Goal: Task Accomplishment & Management: Manage account settings

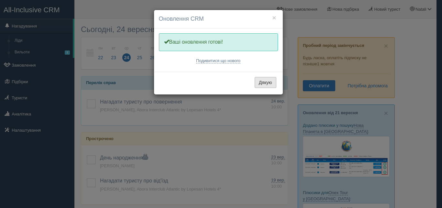
click at [262, 84] on button "Дякую" at bounding box center [265, 82] width 22 height 11
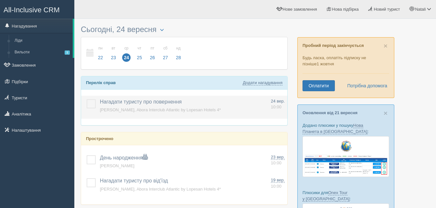
click at [87, 99] on label at bounding box center [87, 99] width 0 height 0
click at [0, 0] on input "checkbox" at bounding box center [0, 0] width 0 height 0
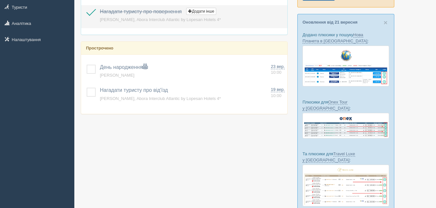
scroll to position [99, 0]
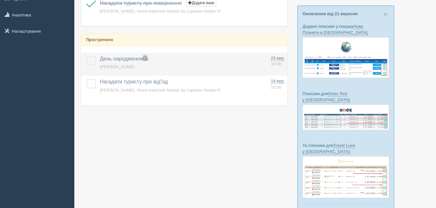
click at [87, 56] on label at bounding box center [87, 56] width 0 height 0
click at [0, 0] on input "checkbox" at bounding box center [0, 0] width 0 height 0
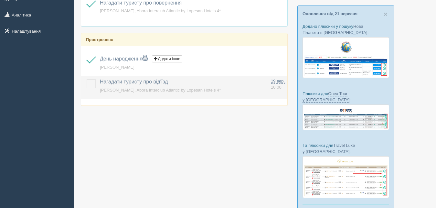
click at [87, 79] on label at bounding box center [87, 79] width 0 height 0
click at [0, 0] on input "checkbox" at bounding box center [0, 0] width 0 height 0
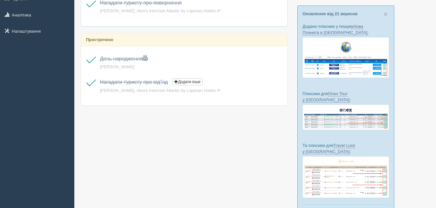
scroll to position [0, 0]
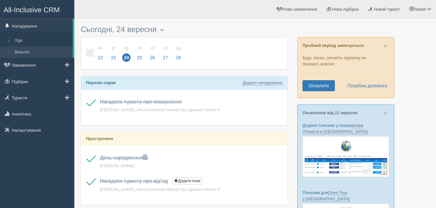
click at [23, 52] on link "Вильоти" at bounding box center [42, 53] width 61 height 12
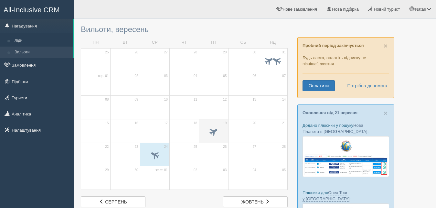
click at [216, 127] on span at bounding box center [213, 131] width 11 height 11
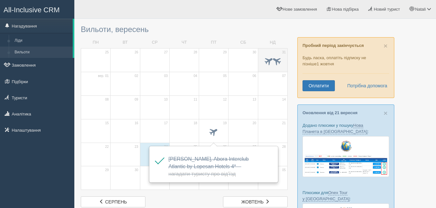
click at [267, 61] on span at bounding box center [268, 60] width 11 height 11
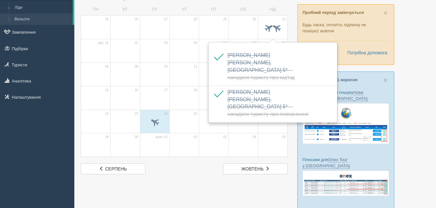
scroll to position [66, 0]
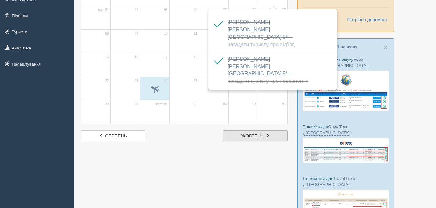
click at [252, 133] on link "жовт. жовтень" at bounding box center [255, 135] width 65 height 11
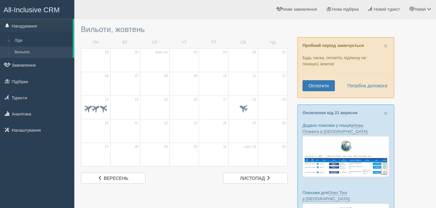
scroll to position [66, 0]
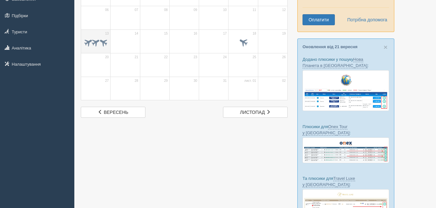
click at [98, 37] on span at bounding box center [96, 42] width 10 height 10
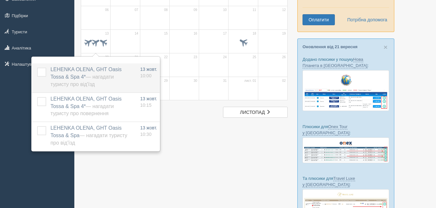
click at [71, 81] on label "LEHENKA OLENA, GHT Oasis Tossa & Spa 4* — Нагадати туристу про від'їзд" at bounding box center [90, 77] width 81 height 22
click at [102, 87] on label "LEHENKA OLENA, GHT Oasis Tossa & Spa 4* — Нагадати туристу про від'їзд" at bounding box center [90, 77] width 81 height 22
click at [37, 68] on label at bounding box center [37, 68] width 0 height 0
click at [0, 0] on input "checkbox" at bounding box center [0, 0] width 0 height 0
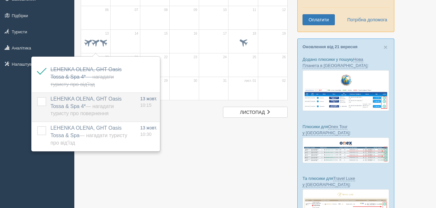
click at [37, 97] on label at bounding box center [37, 97] width 0 height 0
click at [0, 0] on input "checkbox" at bounding box center [0, 0] width 0 height 0
click at [215, 153] on div at bounding box center [255, 109] width 349 height 306
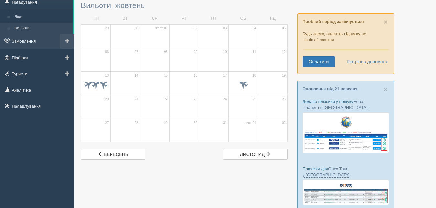
scroll to position [0, 0]
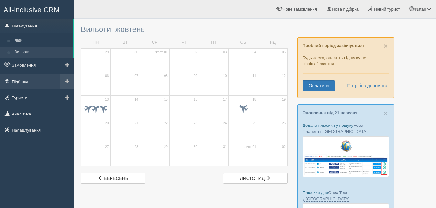
click at [34, 79] on link "Підбірки" at bounding box center [37, 81] width 74 height 14
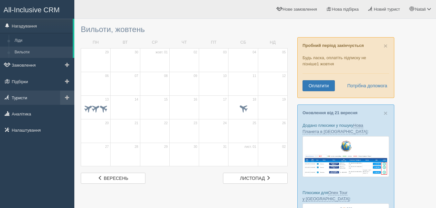
click at [28, 96] on link "Туристи" at bounding box center [37, 98] width 74 height 14
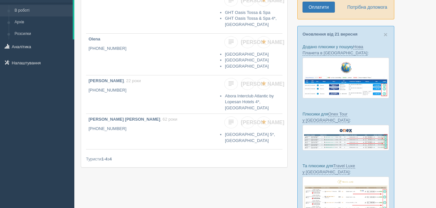
scroll to position [38, 0]
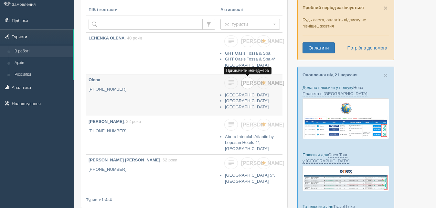
click at [248, 83] on span "Я" at bounding box center [262, 82] width 43 height 5
checkbox input "true"
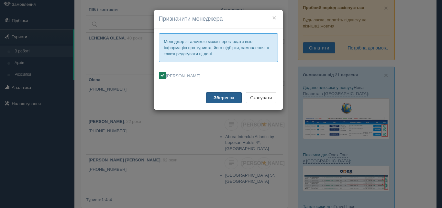
click at [232, 98] on b "Зберегти" at bounding box center [223, 97] width 20 height 5
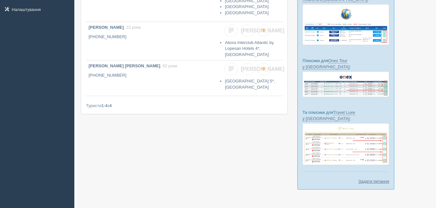
scroll to position [0, 0]
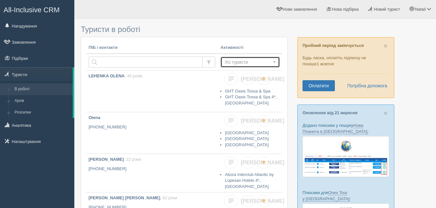
click at [231, 61] on span "Усі туристи" at bounding box center [248, 62] width 47 height 6
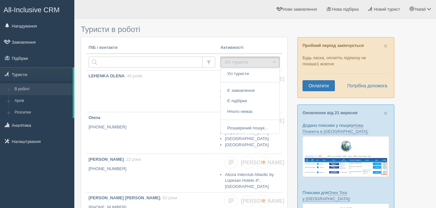
click at [36, 161] on div "All-Inclusive CRM Нагадування Замовлення Підбірки" at bounding box center [37, 104] width 74 height 208
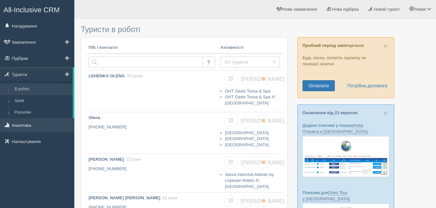
click at [13, 124] on link "Аналітика" at bounding box center [37, 125] width 74 height 14
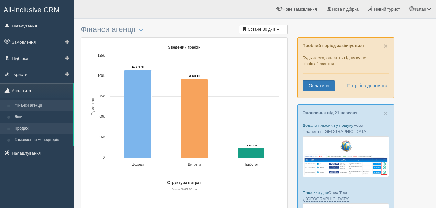
click at [20, 128] on link "Продажі" at bounding box center [42, 129] width 61 height 12
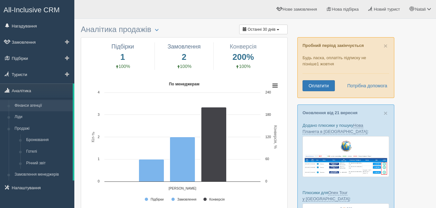
click at [40, 104] on link "Фінанси агенції" at bounding box center [42, 106] width 61 height 12
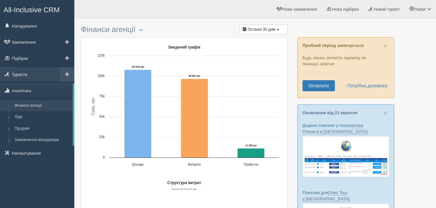
click at [26, 74] on link "Туристи" at bounding box center [37, 74] width 74 height 14
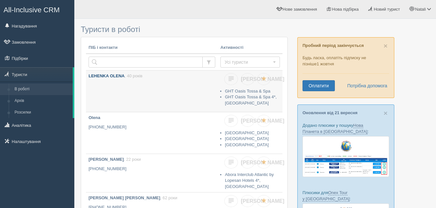
click at [201, 85] on link "LEHENKA OLENA , 40 років" at bounding box center [152, 90] width 132 height 41
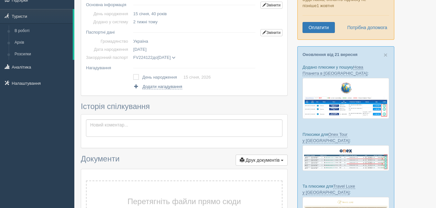
scroll to position [4, 0]
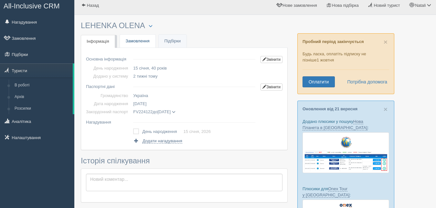
click at [131, 41] on link "Замовлення" at bounding box center [138, 41] width 36 height 13
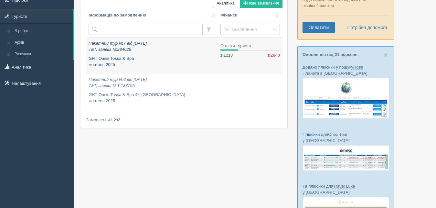
scroll to position [66, 0]
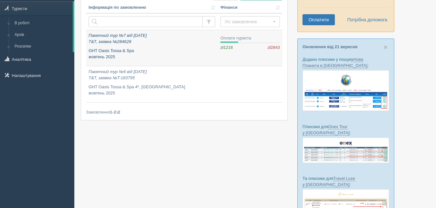
click at [123, 35] on icon "Пакетний тур №7 від 06.09.2025 T&T, заявка №284628" at bounding box center [118, 38] width 58 height 11
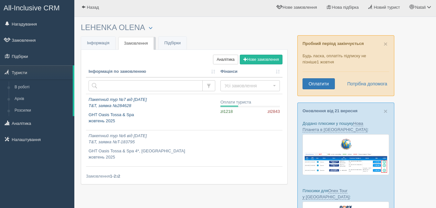
scroll to position [0, 0]
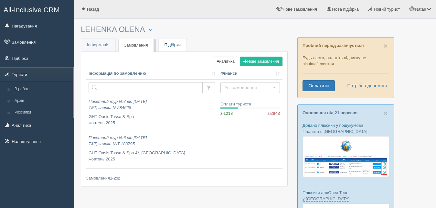
click at [175, 45] on link "Підбірки" at bounding box center [173, 44] width 28 height 13
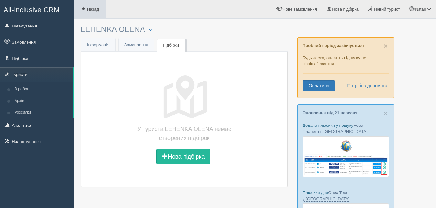
click at [82, 8] on span at bounding box center [83, 9] width 4 height 4
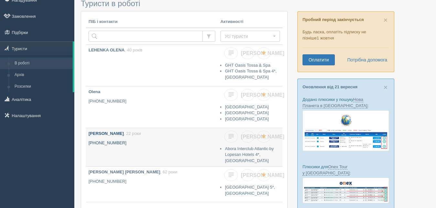
scroll to position [66, 0]
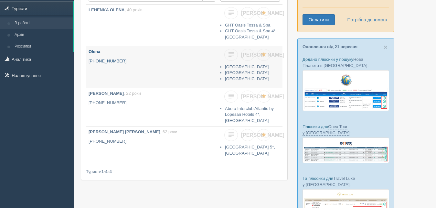
click at [153, 55] on link "Olena [PHONE_NUMBER]" at bounding box center [152, 66] width 132 height 41
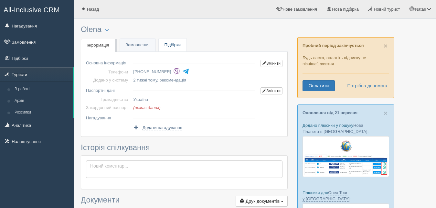
click at [166, 43] on link "Підбірки" at bounding box center [173, 44] width 28 height 13
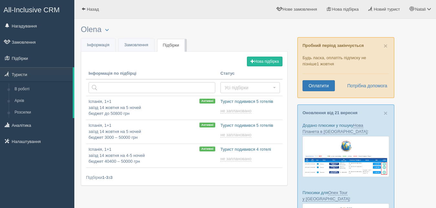
type input "2025-09-24 12:35"
type input "2025-09-24 12:10"
click at [135, 46] on link "Замовлення" at bounding box center [137, 44] width 36 height 13
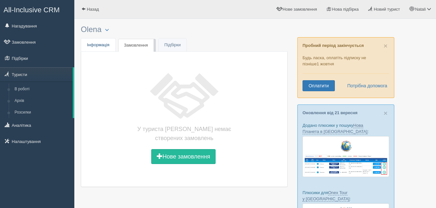
click at [96, 44] on span "Інформація" at bounding box center [98, 44] width 23 height 5
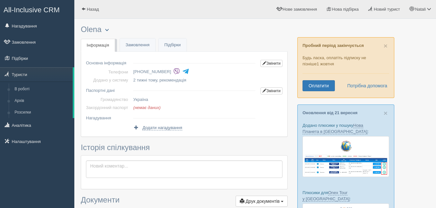
click at [109, 29] on span "button" at bounding box center [107, 30] width 4 height 4
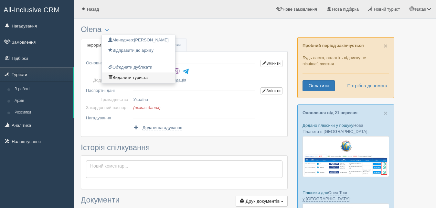
click at [135, 78] on link "Видалити туриста" at bounding box center [138, 77] width 73 height 11
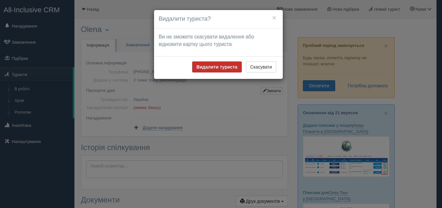
click at [209, 67] on b "Видалити туриста" at bounding box center [216, 66] width 41 height 5
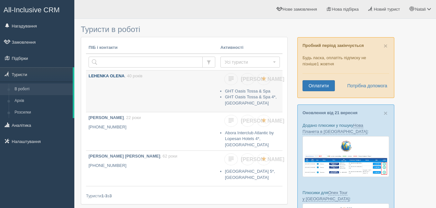
click at [162, 85] on link "LEHENKA OLENA , 40 років" at bounding box center [152, 90] width 132 height 41
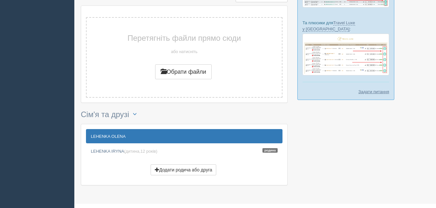
scroll to position [231, 0]
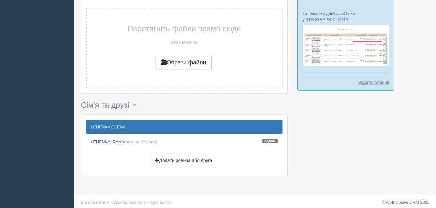
click at [141, 141] on span "(дитина, 12 років )" at bounding box center [140, 141] width 33 height 5
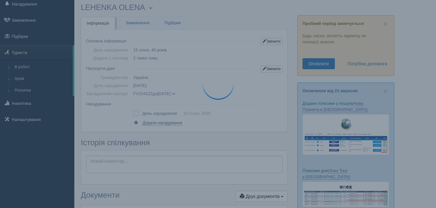
scroll to position [0, 0]
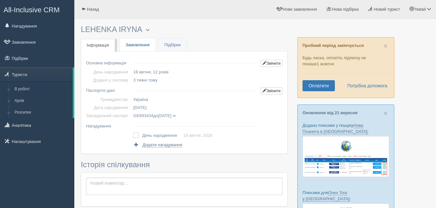
click at [137, 42] on link "Замовлення" at bounding box center [138, 44] width 36 height 13
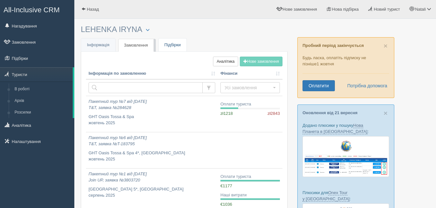
click at [170, 44] on link "Підбірки" at bounding box center [173, 44] width 28 height 13
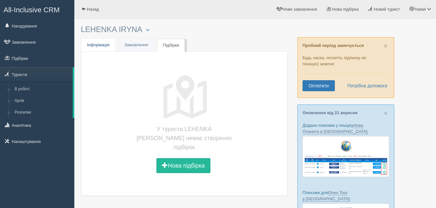
click at [100, 43] on span "Інформація" at bounding box center [98, 44] width 23 height 5
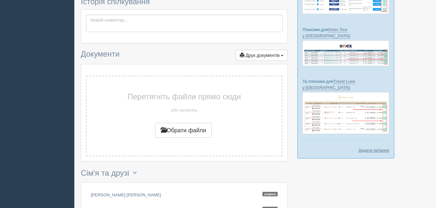
scroll to position [151, 0]
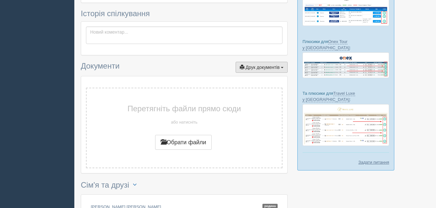
click at [258, 66] on span "Друк документів" at bounding box center [263, 67] width 34 height 5
click at [136, 62] on h3 "Документи Друк документів Друк Консультаційні послуги Розрахункова квитанція" at bounding box center [184, 67] width 207 height 11
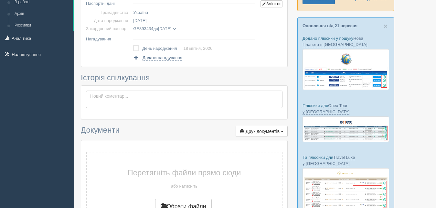
scroll to position [19, 0]
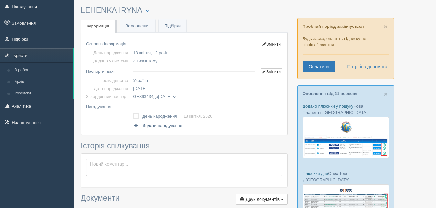
click at [133, 113] on label at bounding box center [133, 113] width 0 height 0
click at [0, 0] on input "checkbox" at bounding box center [0, 0] width 0 height 0
click at [133, 113] on label at bounding box center [133, 113] width 0 height 0
click at [0, 0] on input "checkbox" at bounding box center [0, 0] width 0 height 0
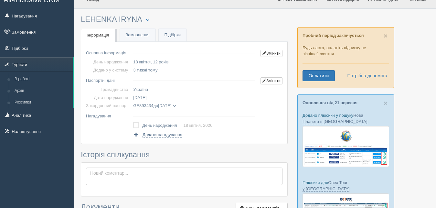
scroll to position [0, 0]
